Goal: Transaction & Acquisition: Purchase product/service

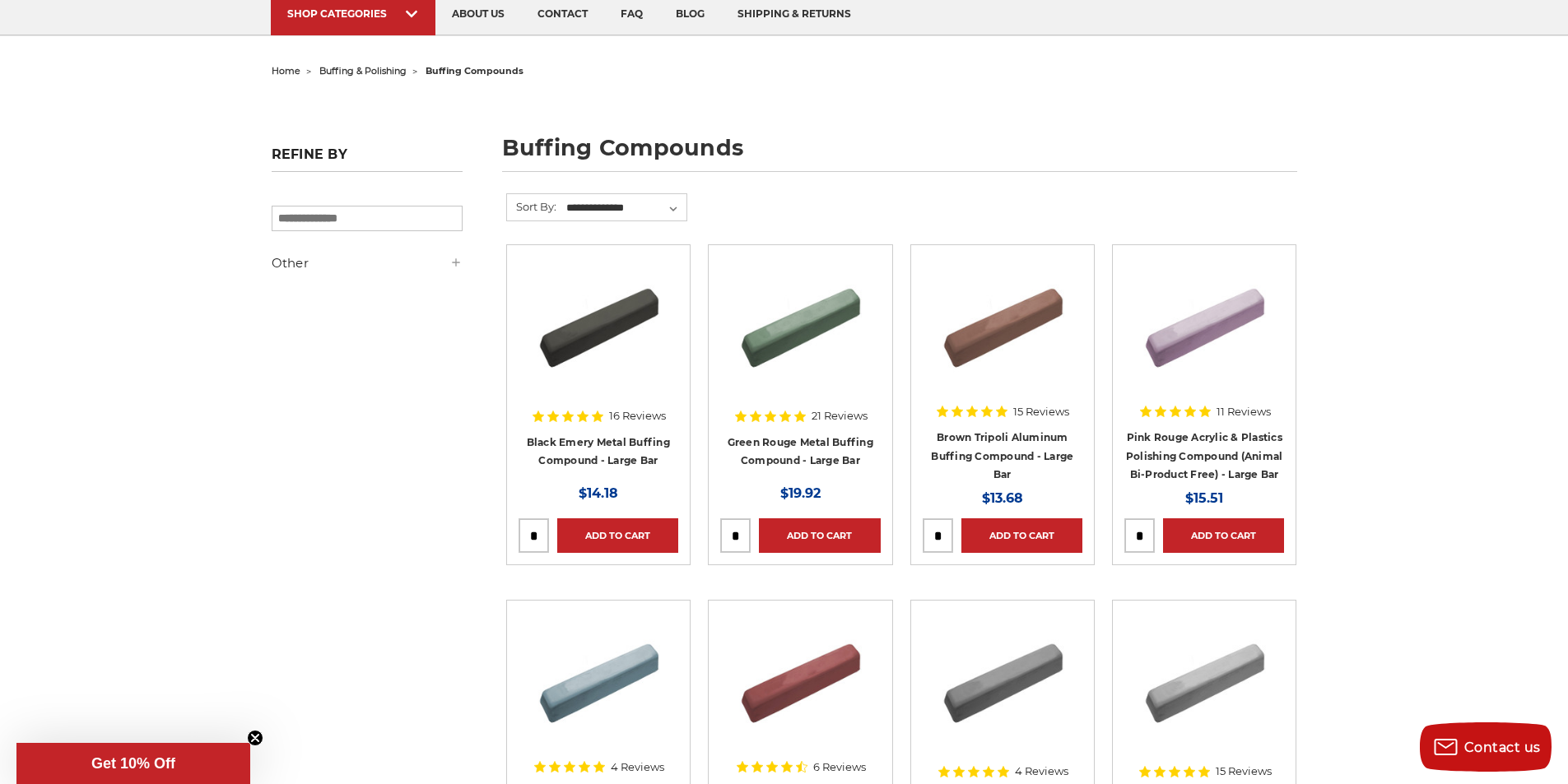
scroll to position [83, 0]
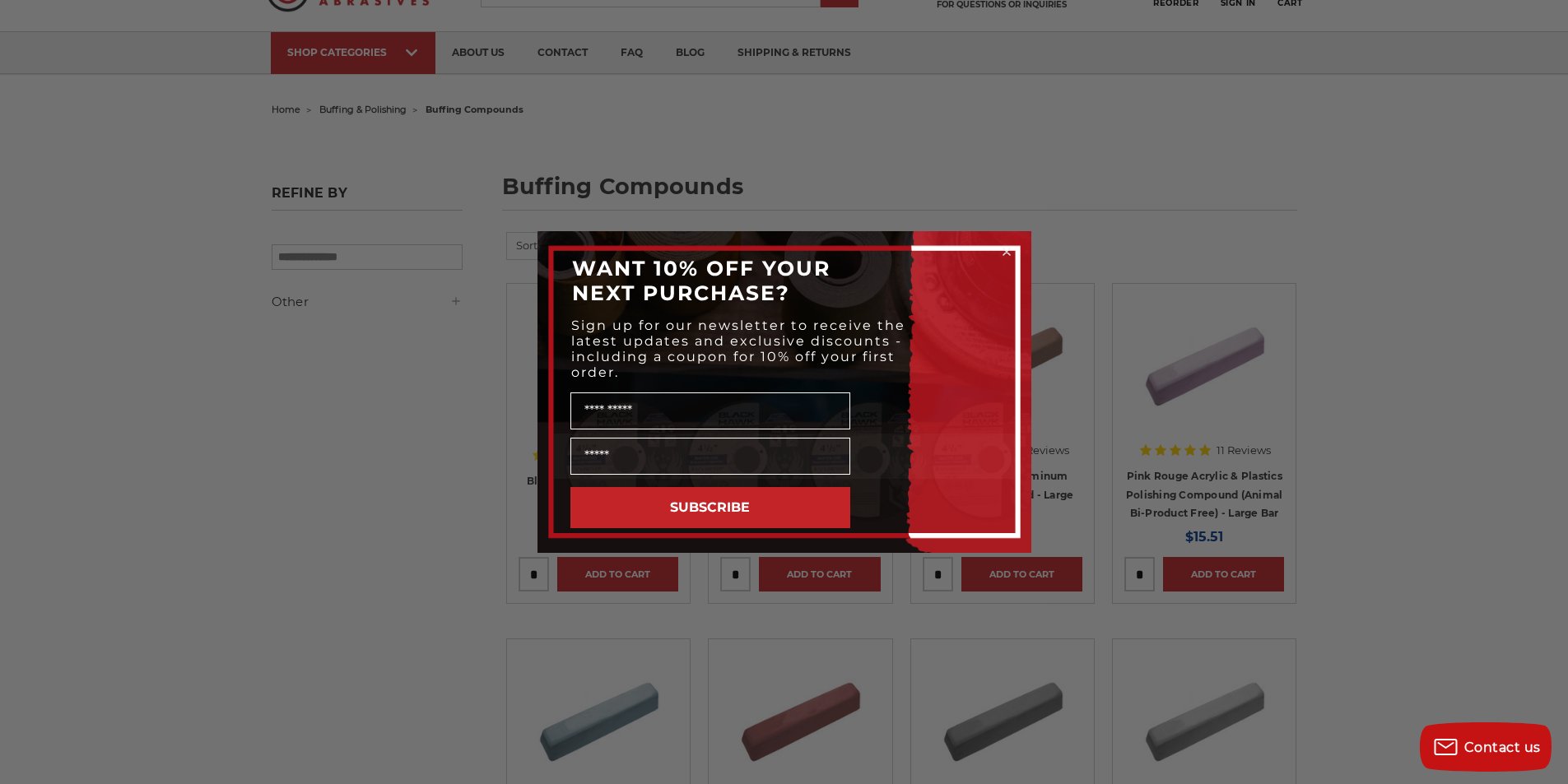
click at [1004, 251] on circle "Close dialog" at bounding box center [1006, 252] width 16 height 16
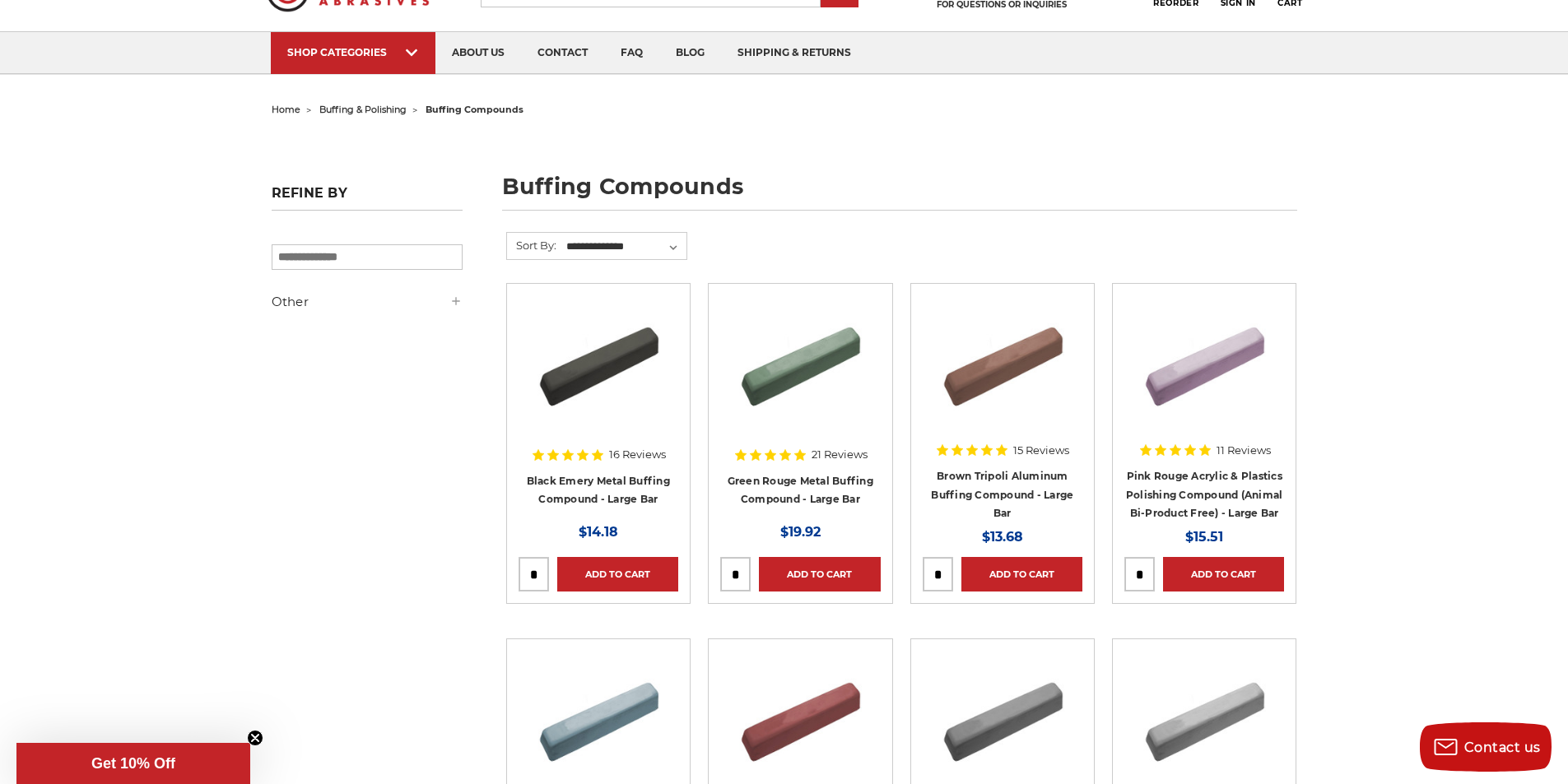
click at [587, 352] on img at bounding box center [598, 361] width 132 height 131
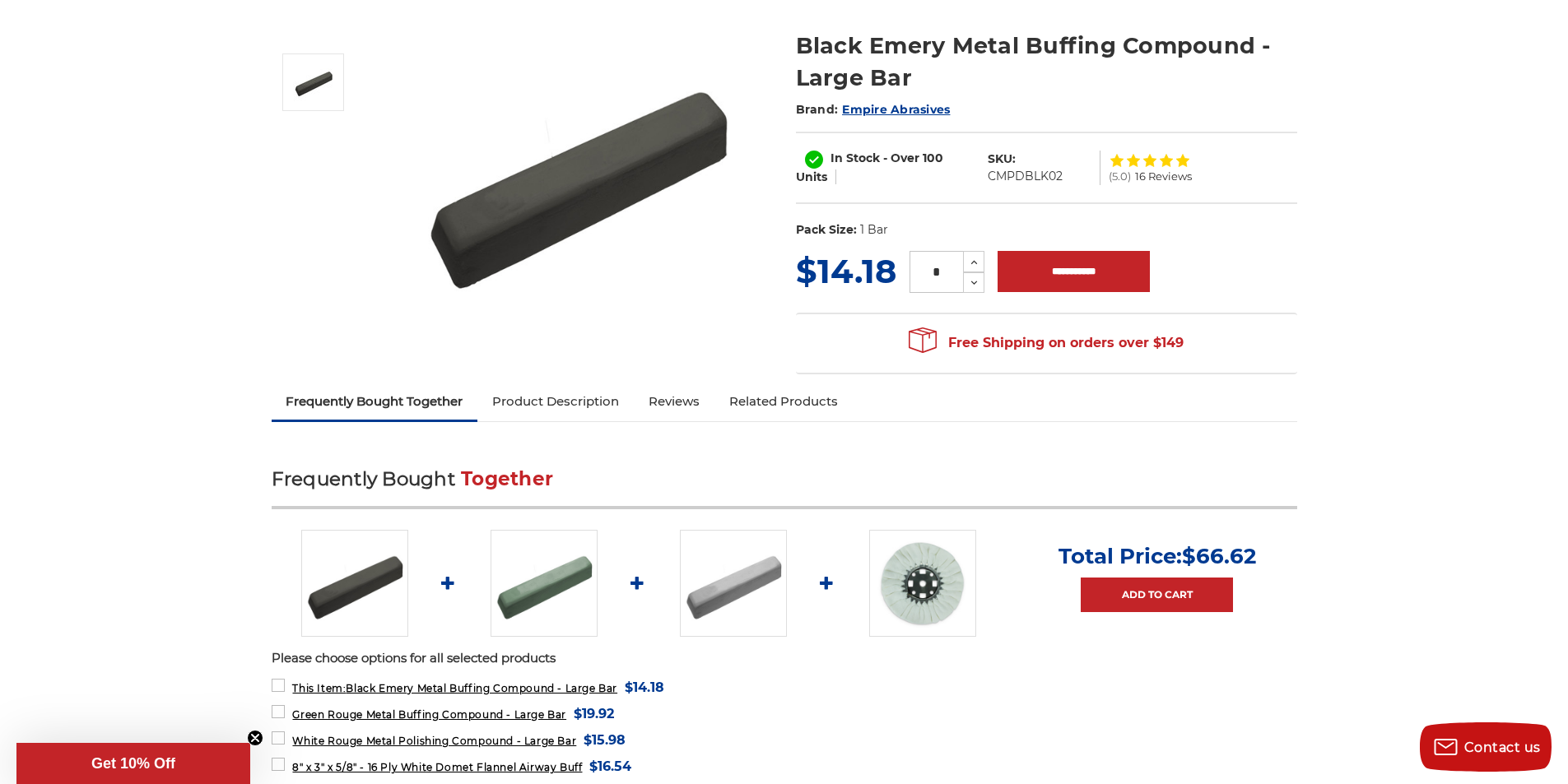
scroll to position [164, 0]
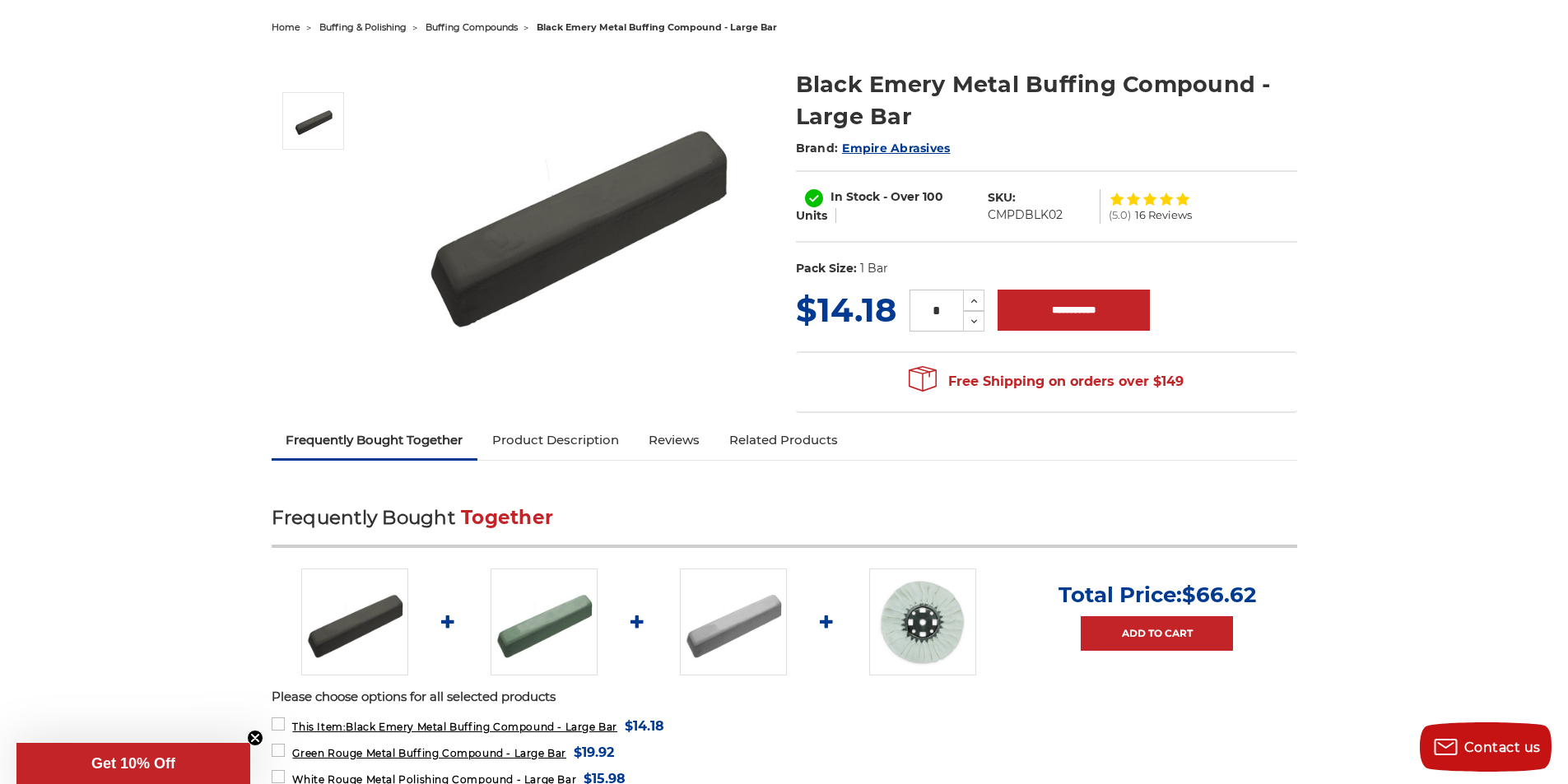
click at [553, 440] on link "Product Description" at bounding box center [555, 440] width 157 height 36
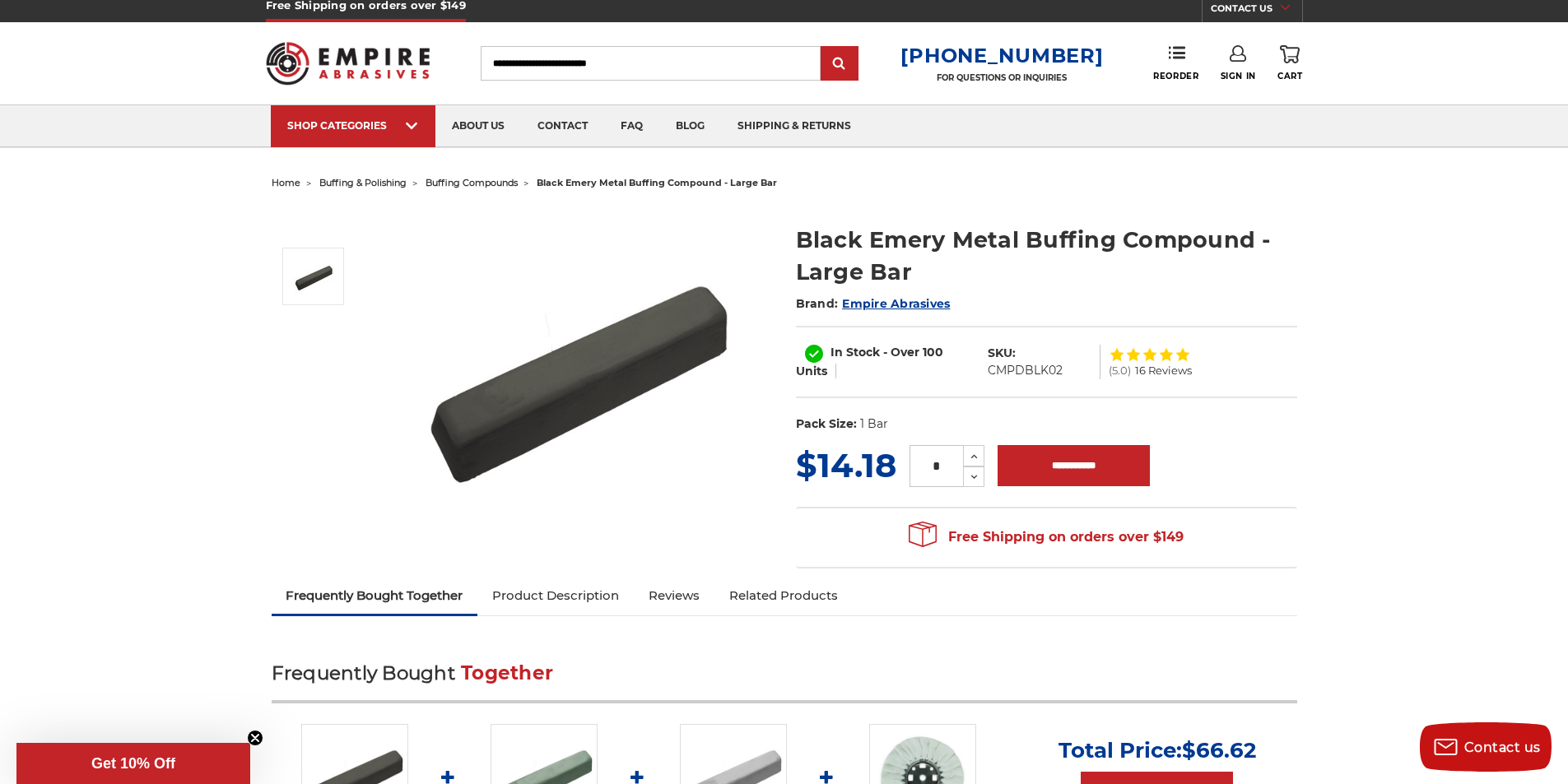
scroll to position [0, 0]
